Goal: Information Seeking & Learning: Learn about a topic

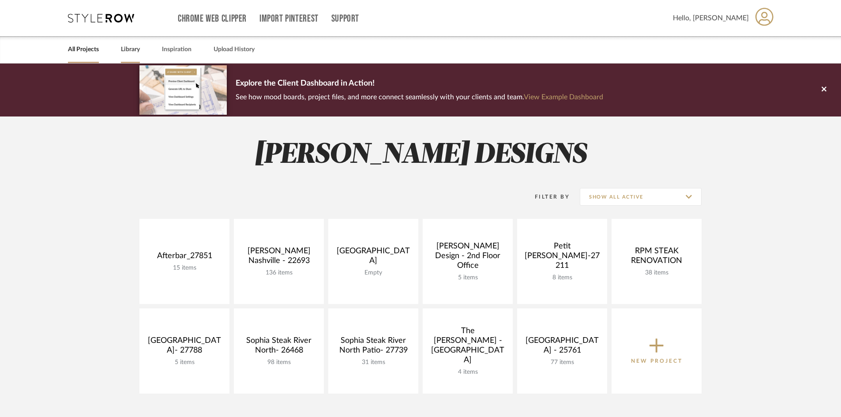
click at [127, 45] on link "Library" at bounding box center [130, 50] width 19 height 12
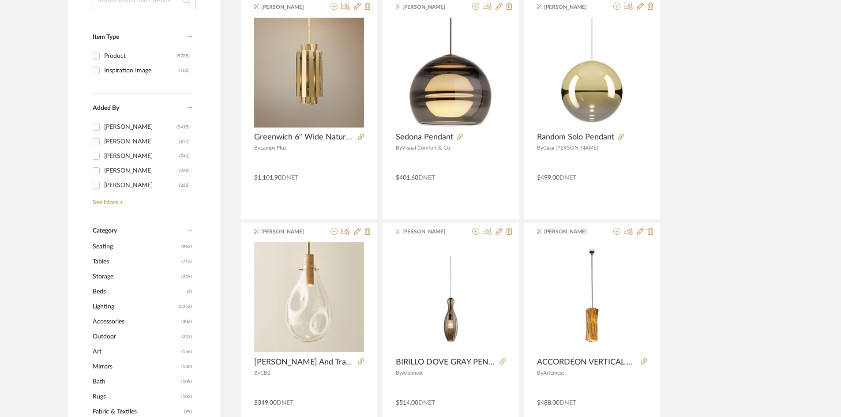
scroll to position [177, 0]
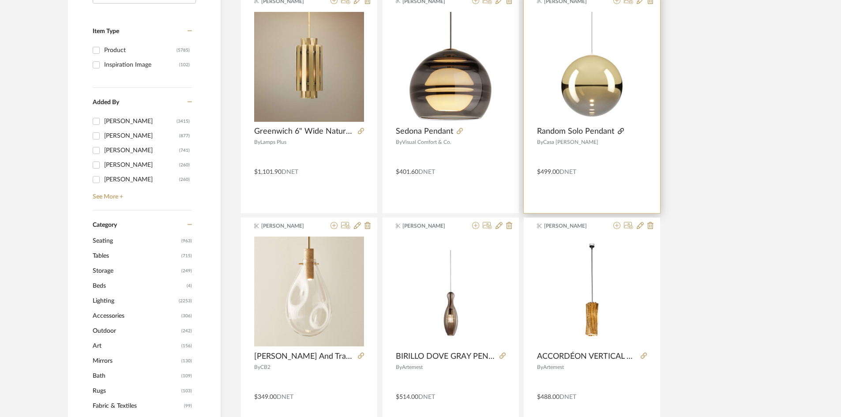
click at [619, 133] on icon at bounding box center [621, 131] width 6 height 6
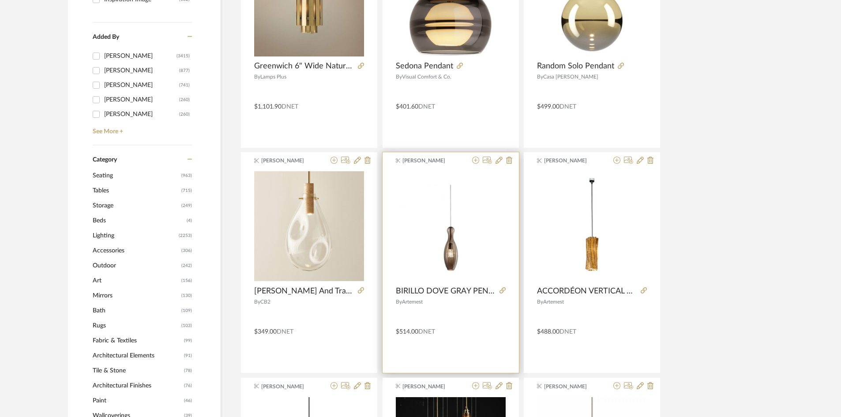
scroll to position [265, 0]
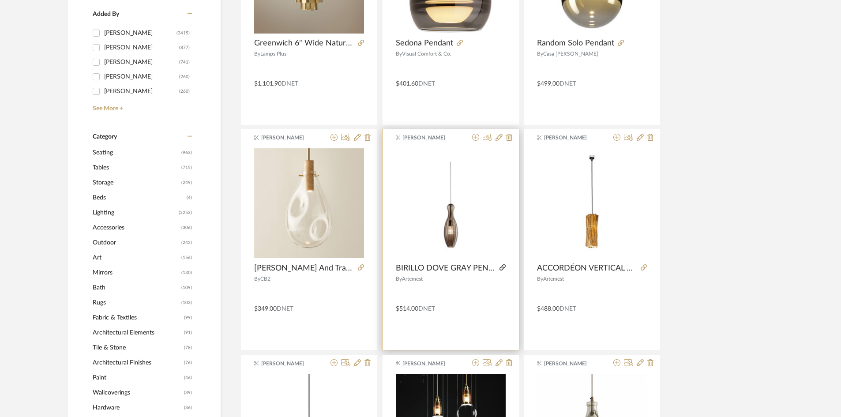
click at [502, 267] on icon at bounding box center [503, 267] width 6 height 6
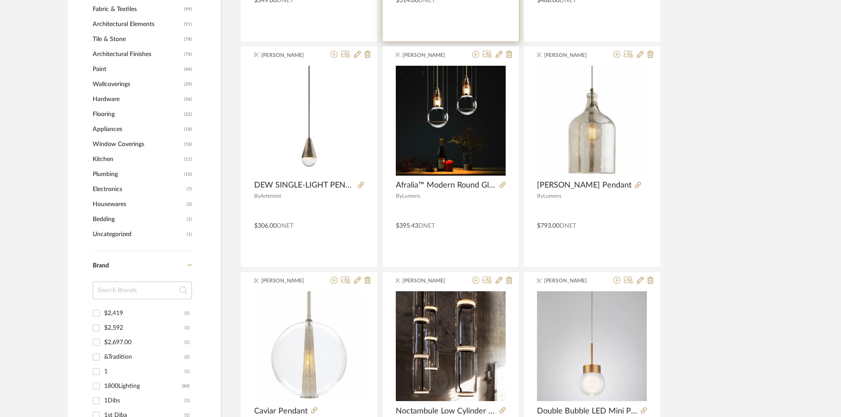
scroll to position [574, 0]
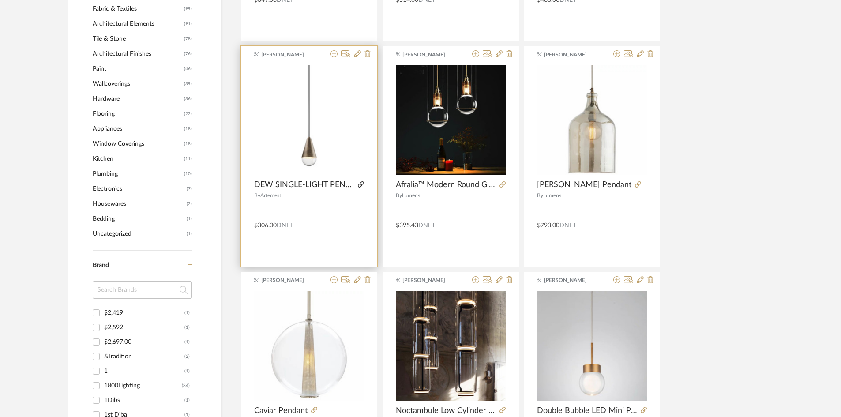
click at [360, 181] on icon at bounding box center [361, 184] width 6 height 6
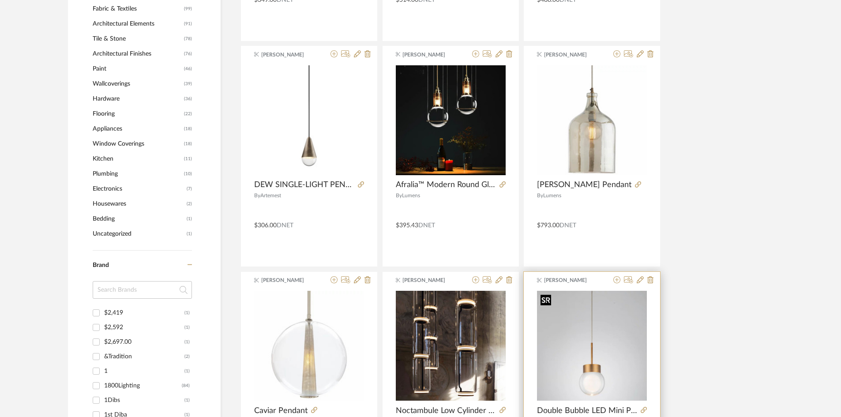
click at [604, 341] on img "0" at bounding box center [592, 346] width 110 height 110
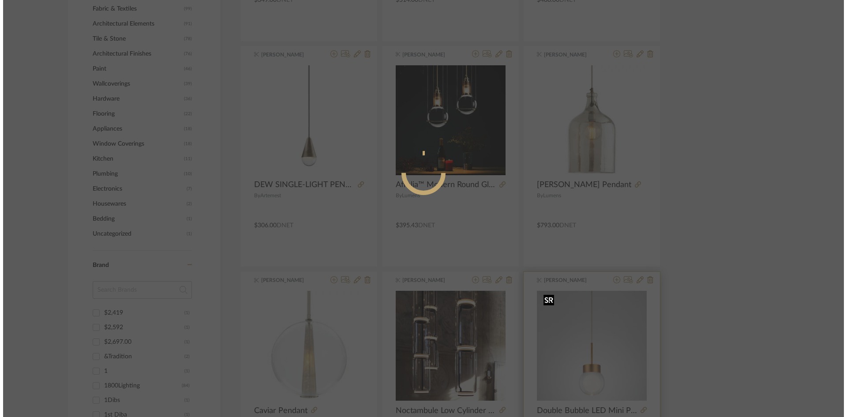
scroll to position [0, 0]
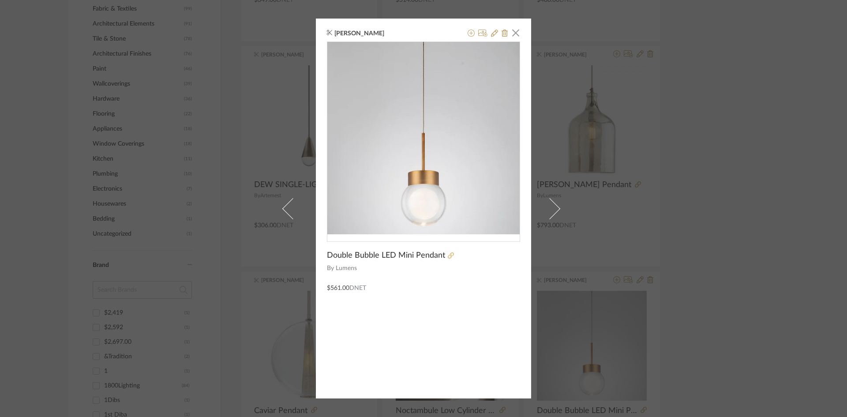
click at [448, 255] on icon at bounding box center [451, 255] width 6 height 6
click at [675, 113] on div "Tessa McKerr × Double Bubble LED Mini Pendant By Lumens $561.00 DNET" at bounding box center [423, 208] width 847 height 417
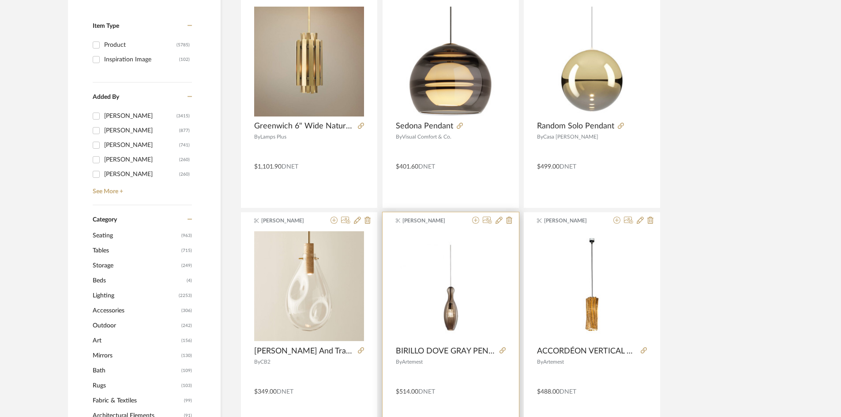
scroll to position [132, 0]
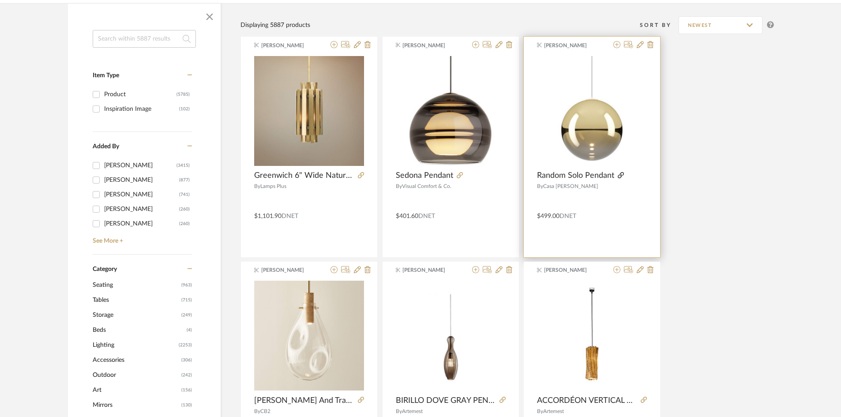
click at [621, 173] on icon at bounding box center [621, 175] width 6 height 6
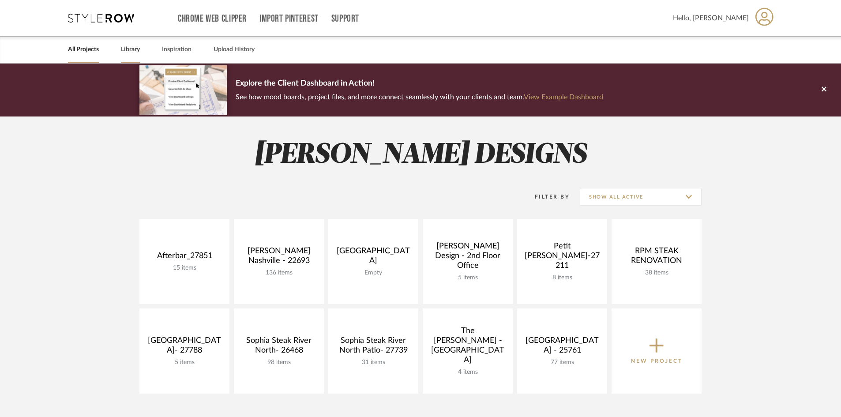
click at [124, 56] on div "Library" at bounding box center [130, 49] width 19 height 27
click at [127, 47] on link "Library" at bounding box center [130, 50] width 19 height 12
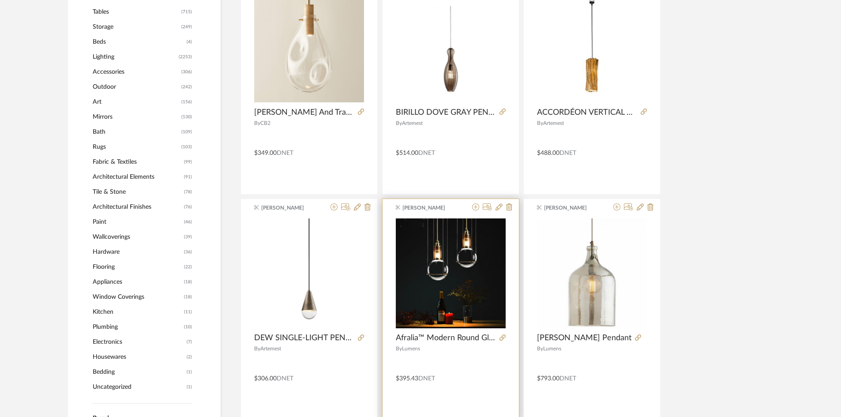
scroll to position [397, 0]
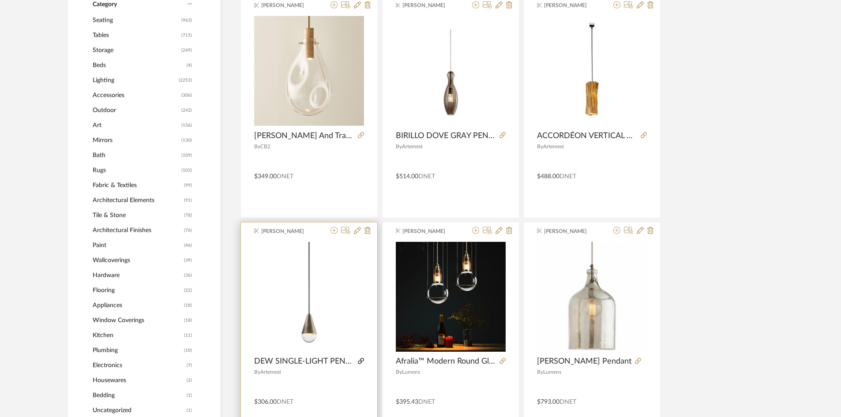
click at [362, 361] on icon at bounding box center [361, 361] width 6 height 6
